Goal: Information Seeking & Learning: Learn about a topic

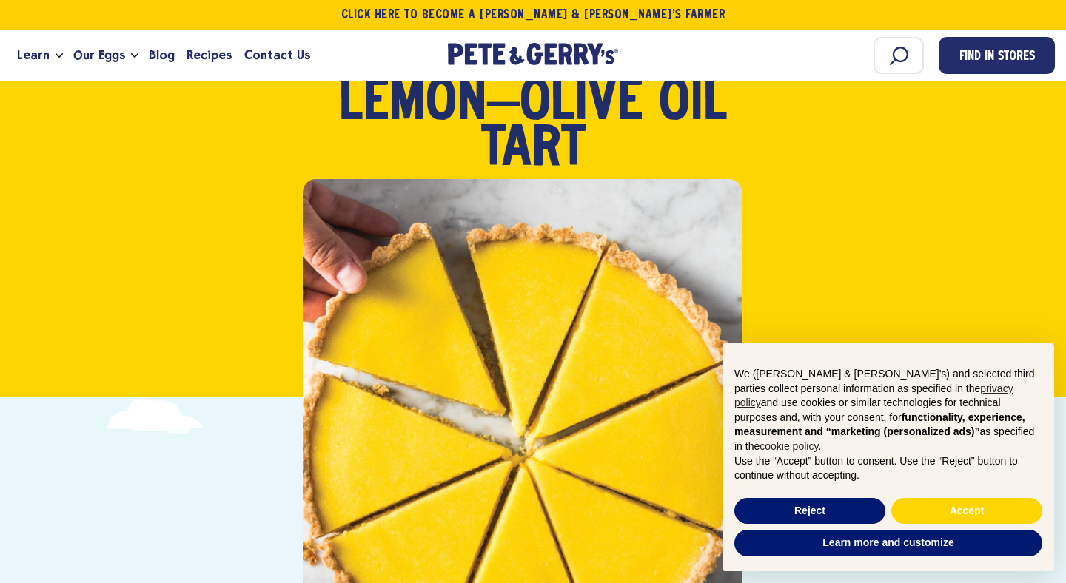
scroll to position [175, 0]
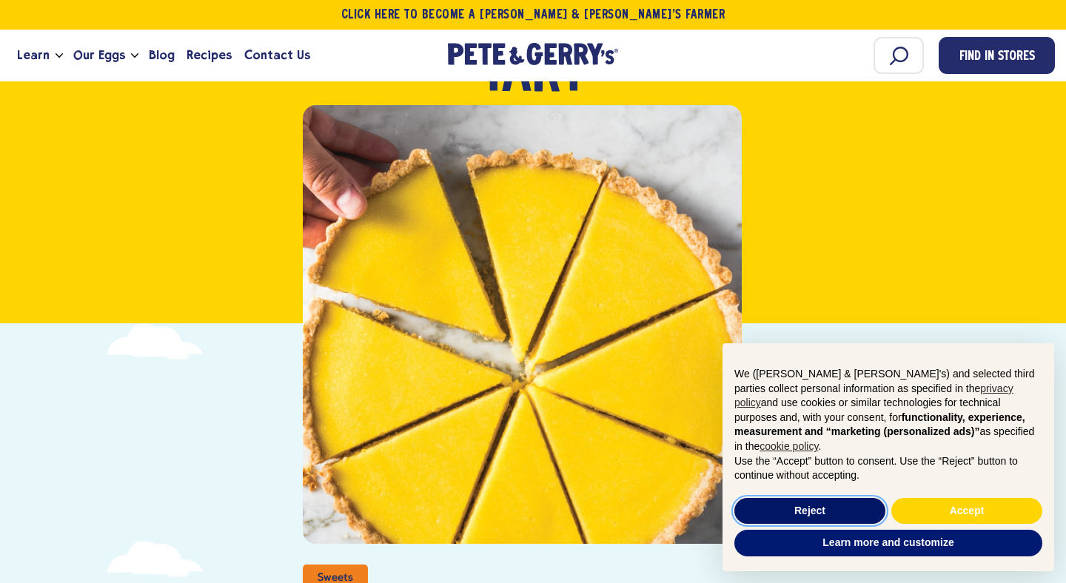
click at [809, 510] on button "Reject" at bounding box center [810, 511] width 151 height 27
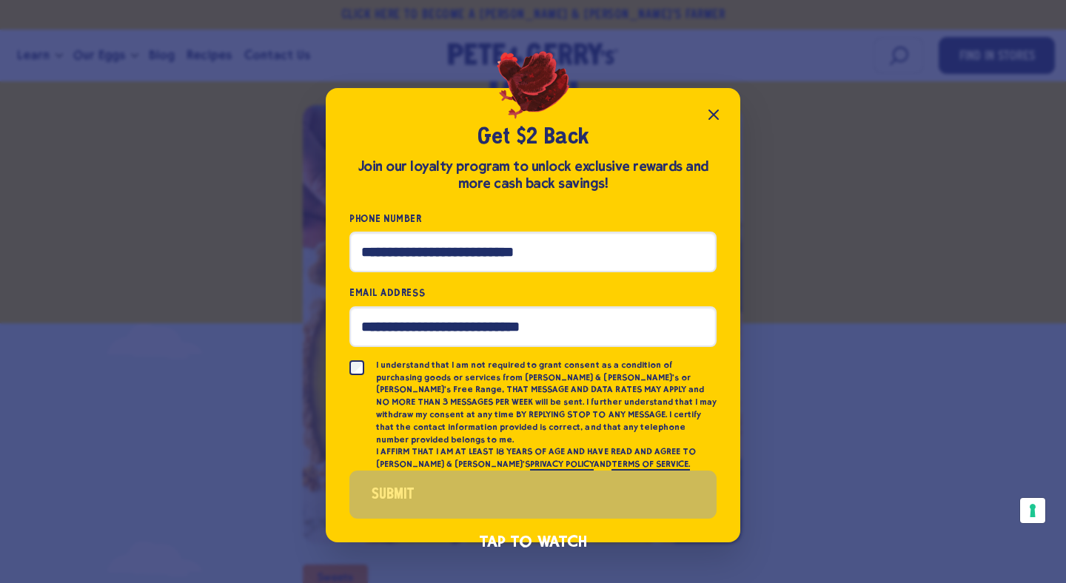
click at [715, 118] on icon "Close popup" at bounding box center [713, 114] width 9 height 9
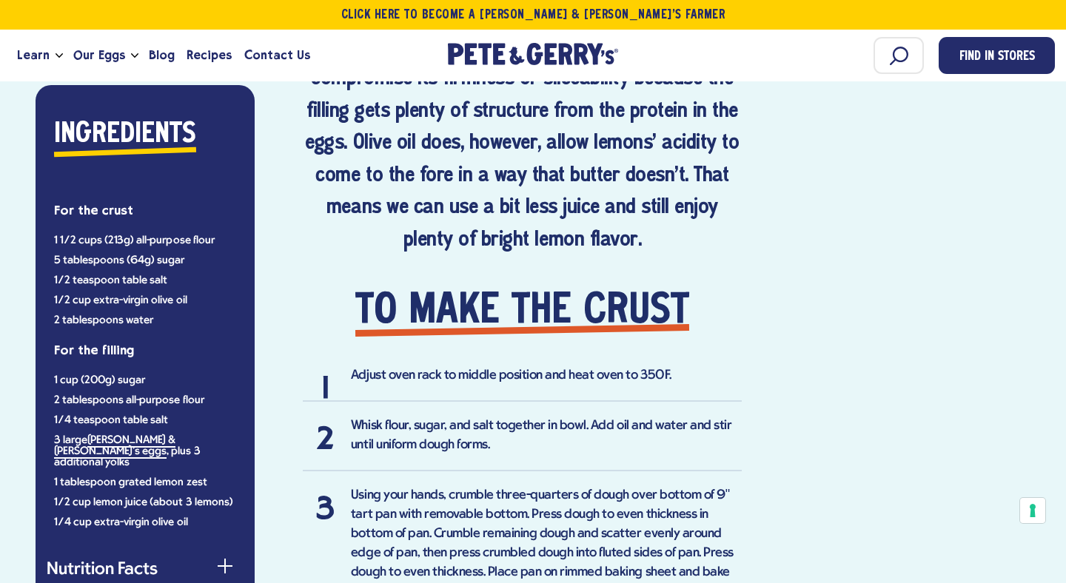
scroll to position [1096, 0]
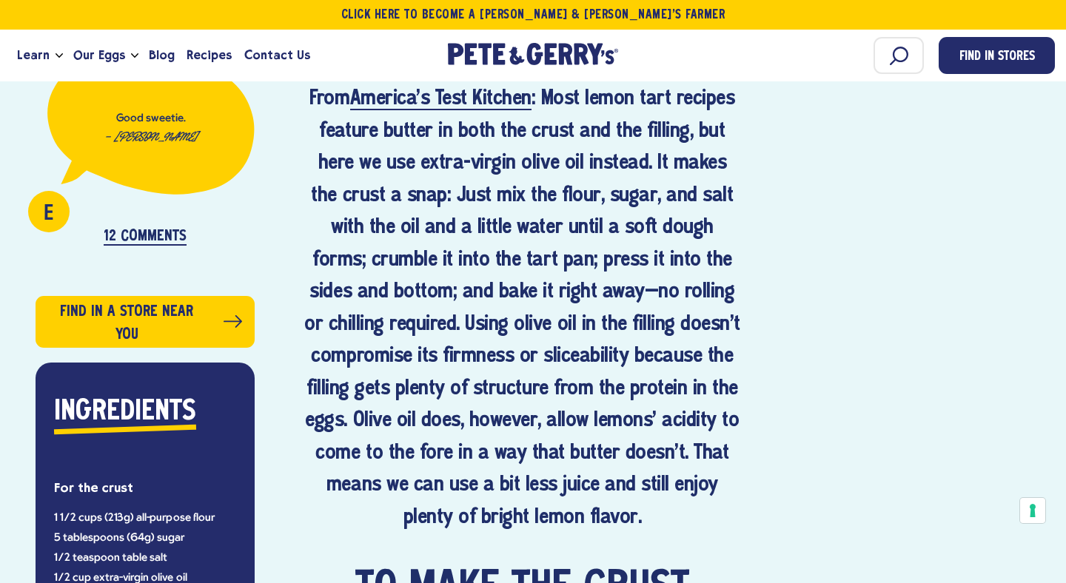
scroll to position [752, 0]
